Goal: Obtain resource: Obtain resource

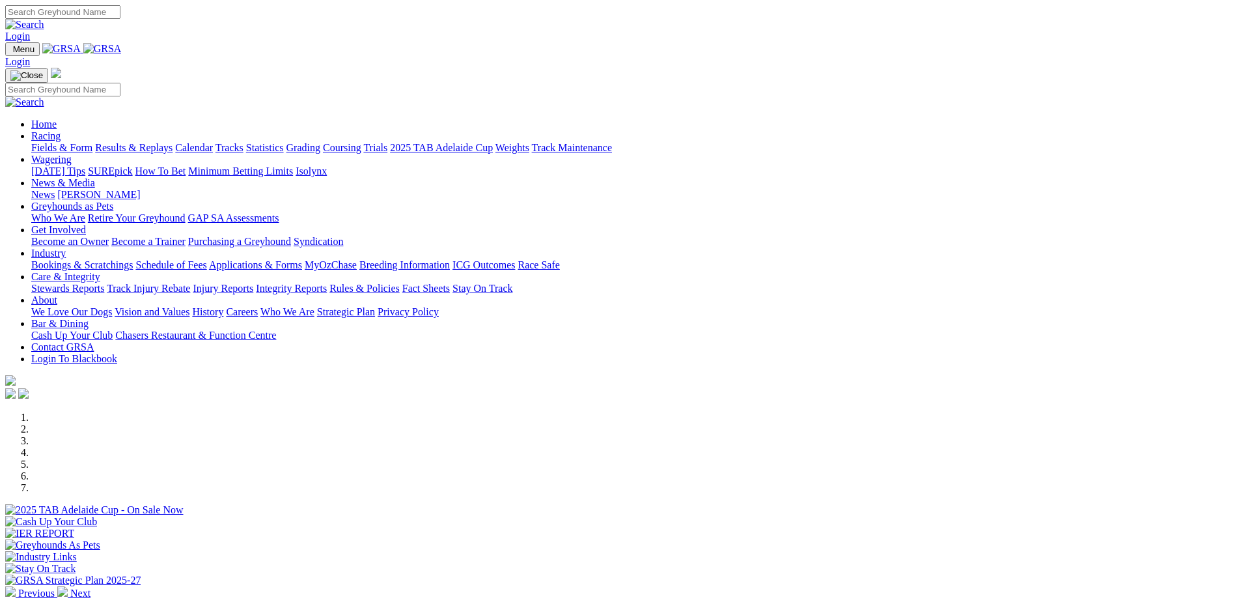
click at [122, 54] on link at bounding box center [102, 48] width 38 height 11
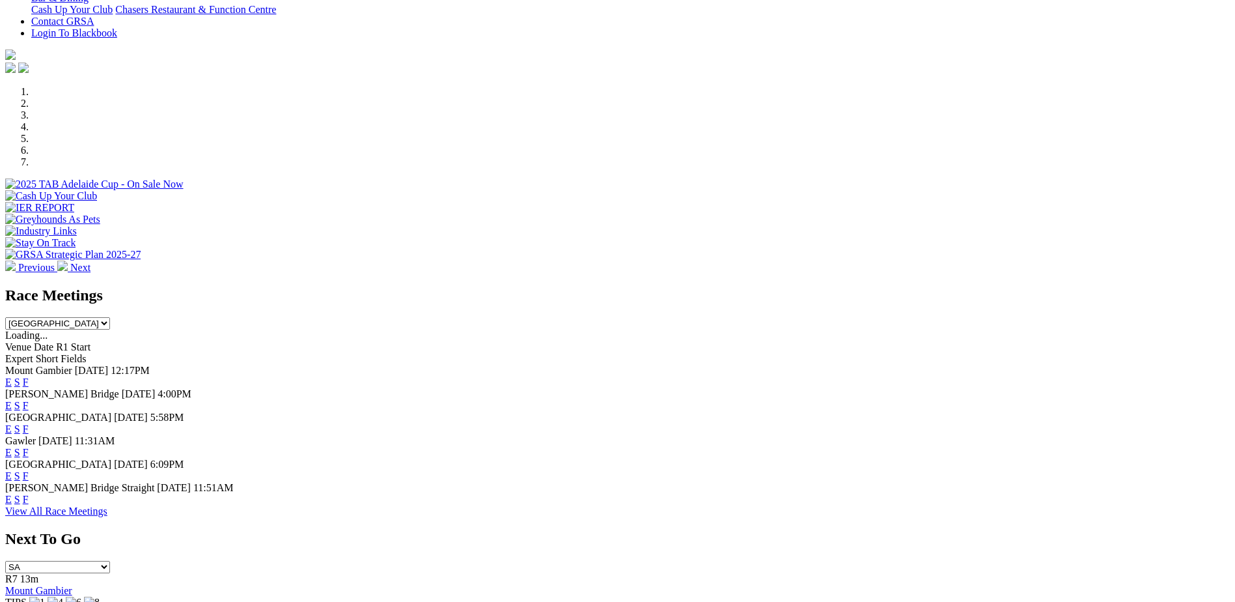
click at [12, 447] on link "E" at bounding box center [8, 452] width 7 height 11
